Goal: Find specific page/section: Find specific page/section

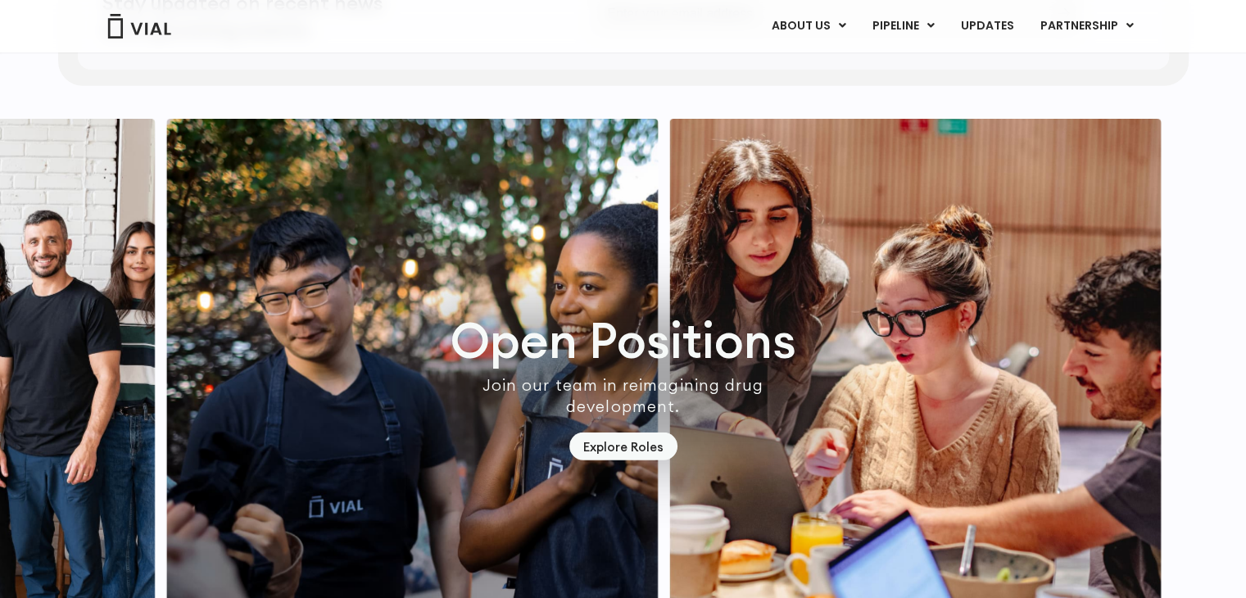
scroll to position [4556, 0]
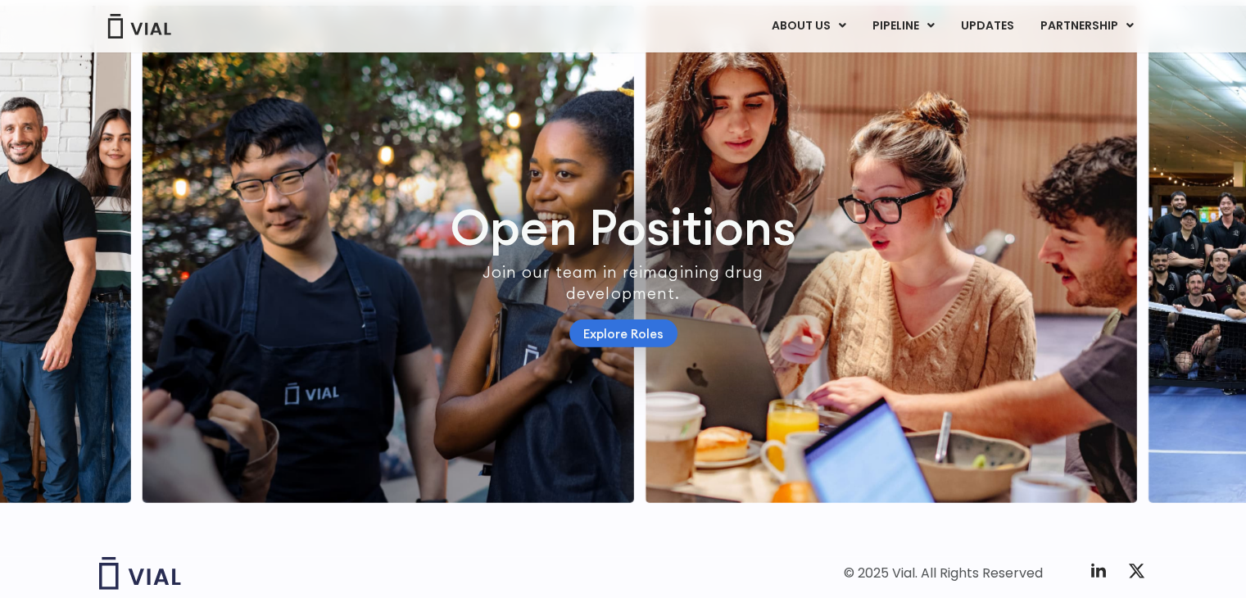
click at [620, 348] on link "Explore Roles" at bounding box center [624, 334] width 108 height 29
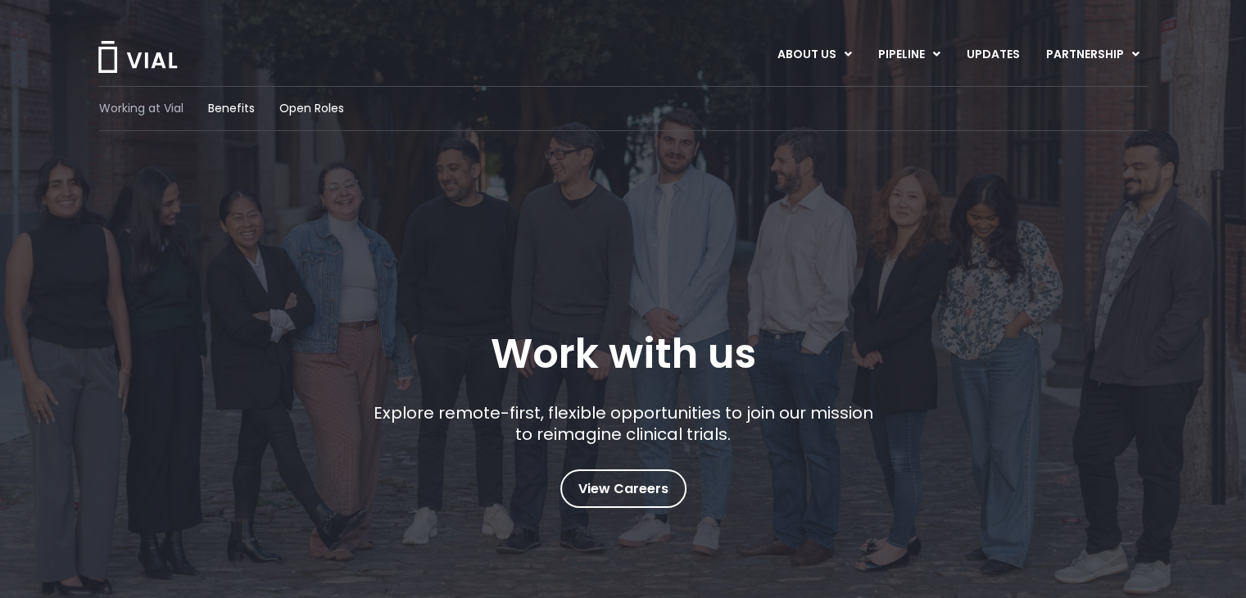
click at [177, 102] on span "Working at Vial" at bounding box center [141, 108] width 84 height 17
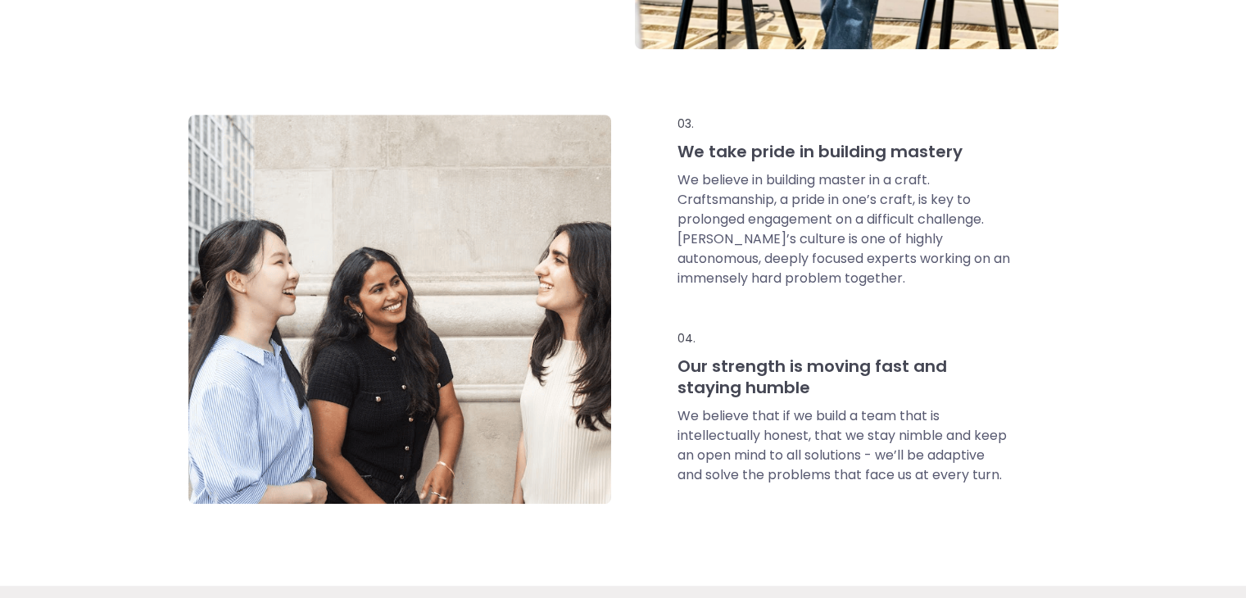
scroll to position [1185, 0]
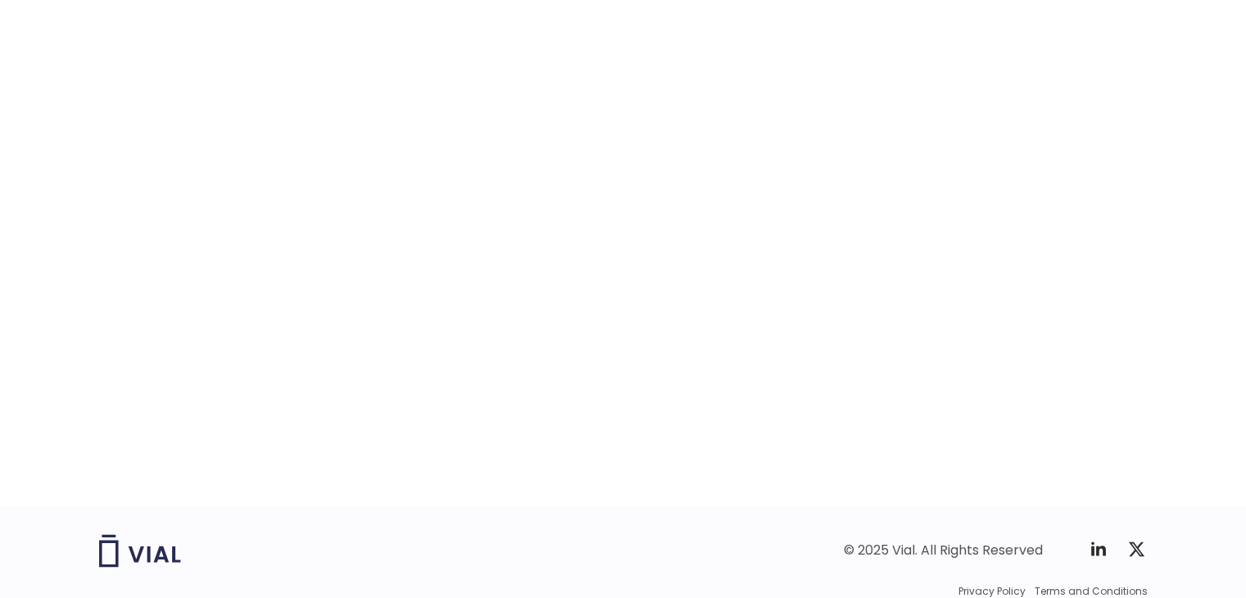
scroll to position [2240, 0]
